Goal: Transaction & Acquisition: Download file/media

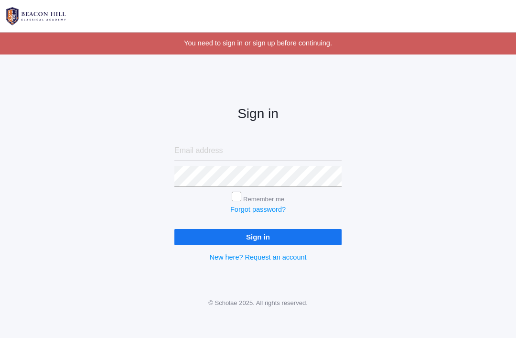
scroll to position [61, 0]
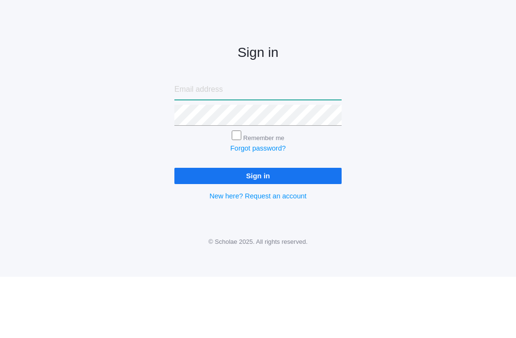
type input "[EMAIL_ADDRESS][DOMAIN_NAME]"
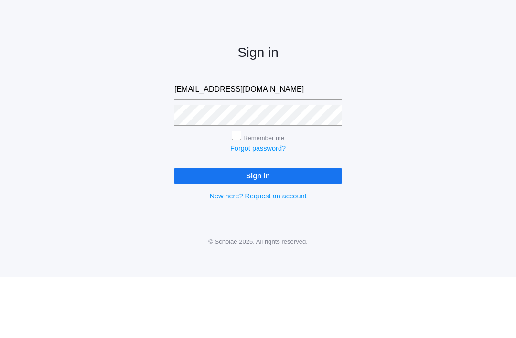
click at [258, 229] on input "Sign in" at bounding box center [258, 237] width 167 height 16
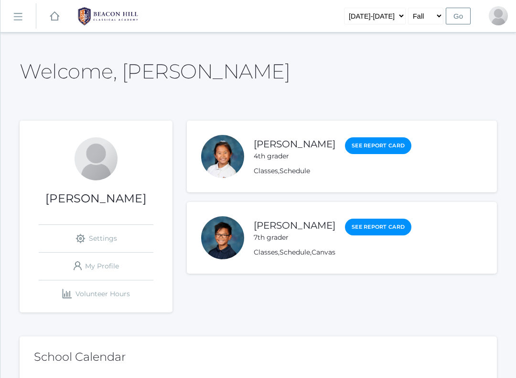
click at [266, 174] on link "Classes" at bounding box center [266, 170] width 24 height 9
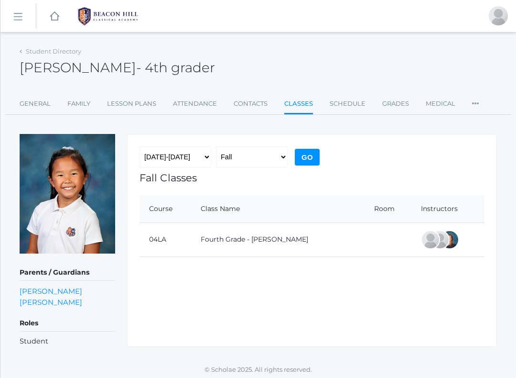
click at [134, 107] on link "Lesson Plans" at bounding box center [131, 103] width 49 height 19
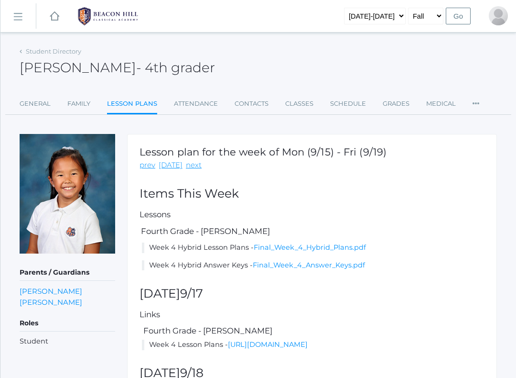
click at [356, 264] on link "Final_Week_4_Answer_Keys.pdf" at bounding box center [309, 265] width 112 height 9
click at [257, 250] on link "Final_Week_4_Hybrid_Plans.pdf" at bounding box center [310, 247] width 112 height 9
